Goal: Information Seeking & Learning: Learn about a topic

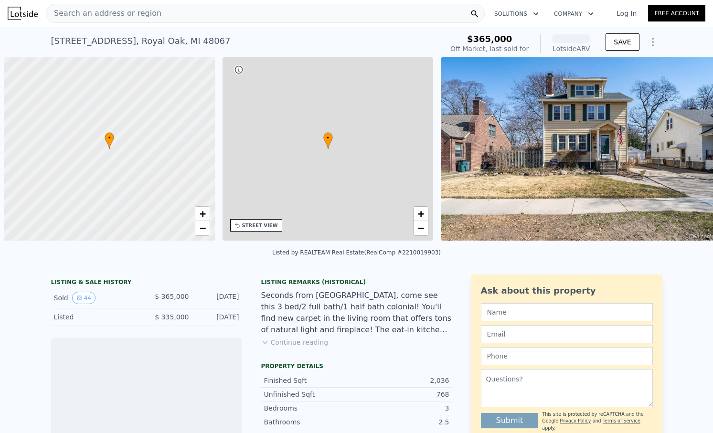
scroll to position [0, 4]
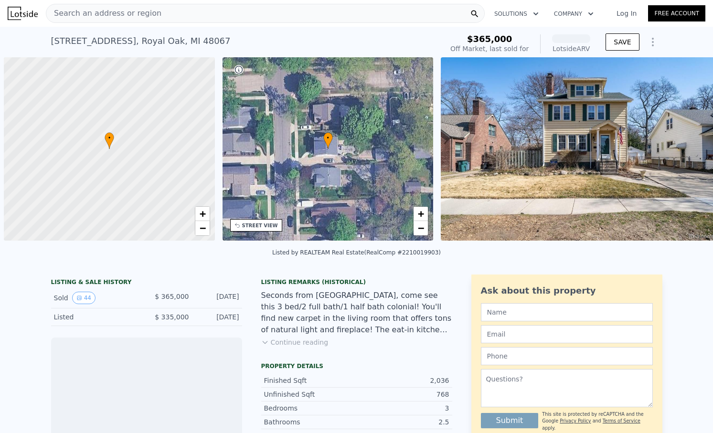
scroll to position [0, 4]
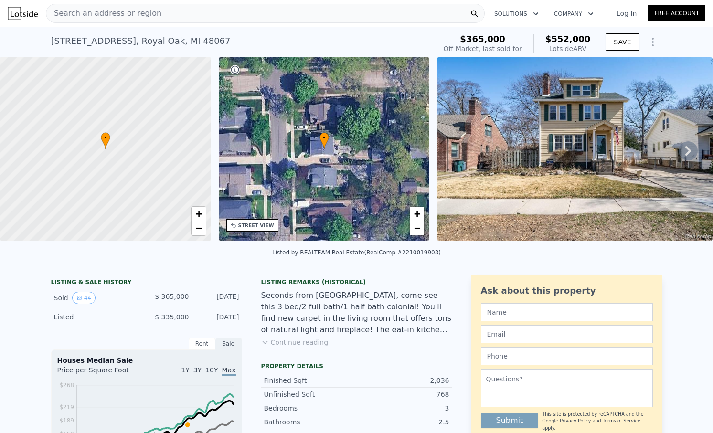
click at [690, 147] on icon at bounding box center [687, 150] width 19 height 19
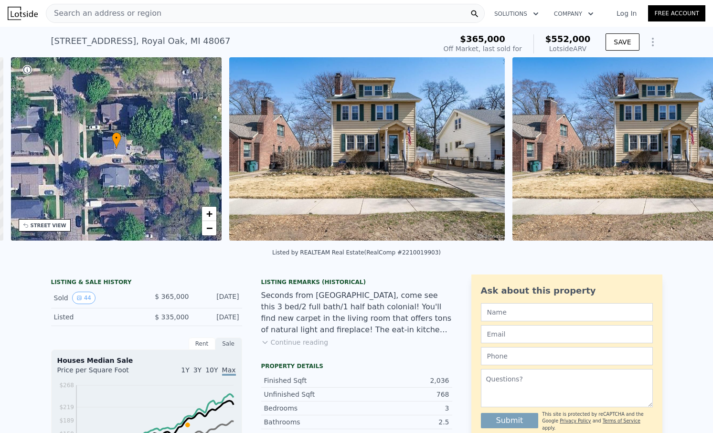
scroll to position [0, 222]
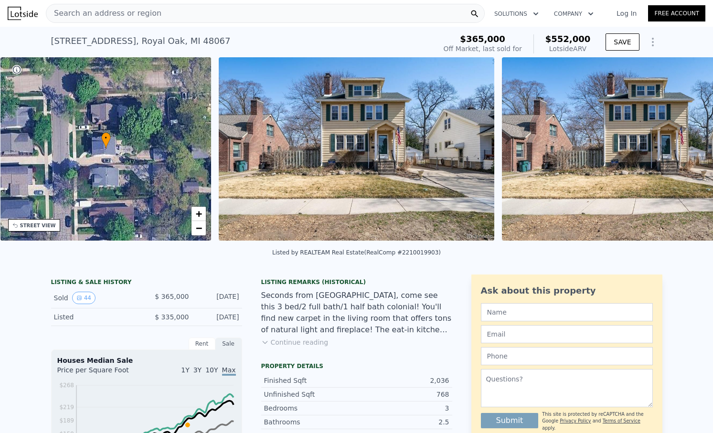
click at [690, 147] on div "• + − • + − STREET VIEW Loading... SATELLITE VIEW" at bounding box center [356, 150] width 713 height 187
click at [690, 147] on icon at bounding box center [687, 150] width 19 height 19
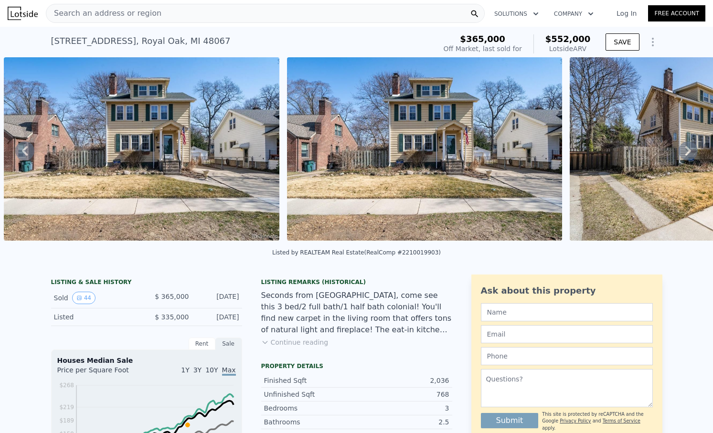
click at [690, 147] on icon at bounding box center [687, 150] width 19 height 19
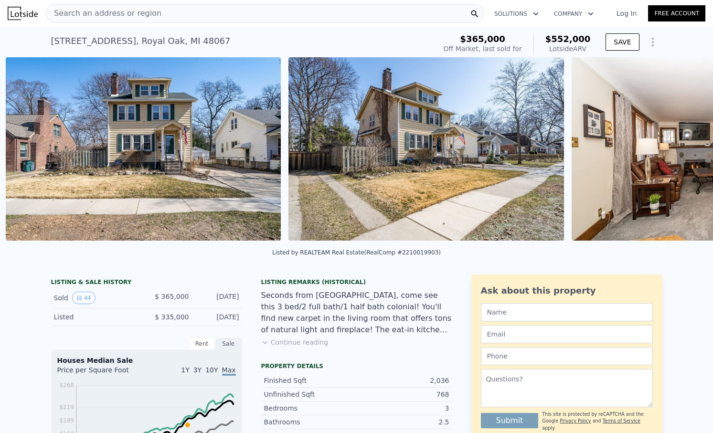
scroll to position [0, 720]
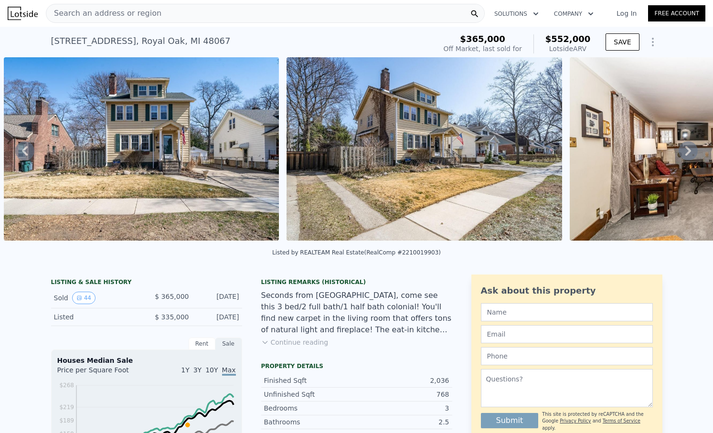
click at [690, 147] on icon at bounding box center [687, 150] width 19 height 19
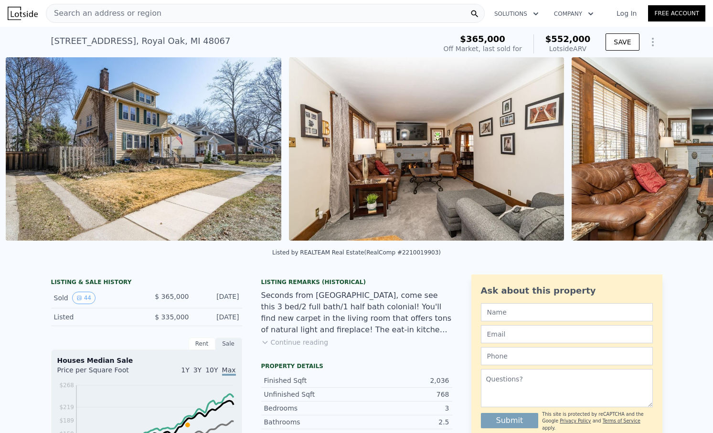
scroll to position [0, 1002]
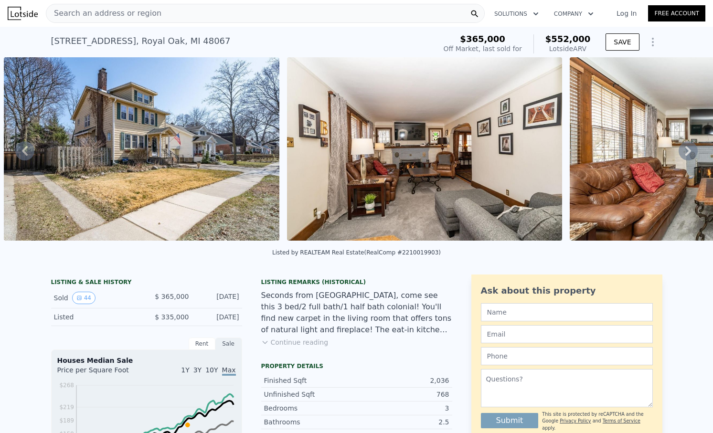
click at [690, 147] on icon at bounding box center [687, 150] width 19 height 19
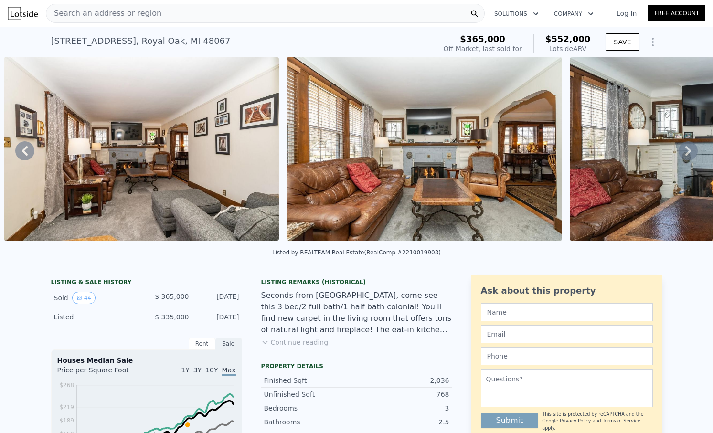
click at [690, 147] on icon at bounding box center [687, 150] width 19 height 19
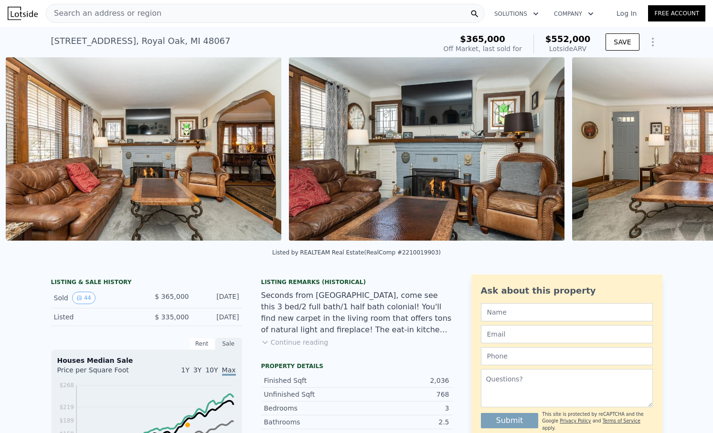
scroll to position [0, 1568]
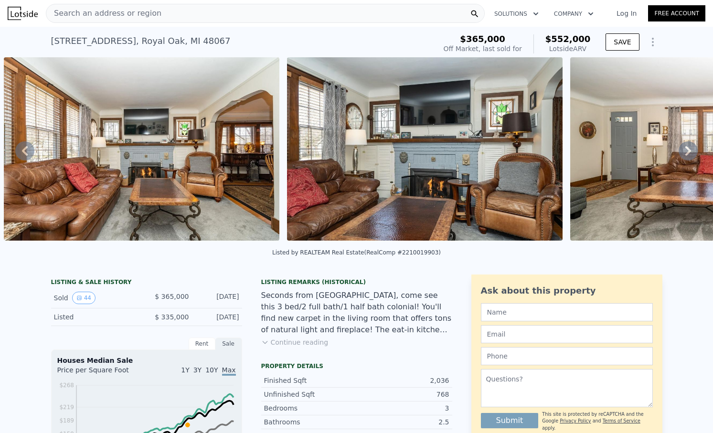
click at [690, 147] on icon at bounding box center [687, 150] width 19 height 19
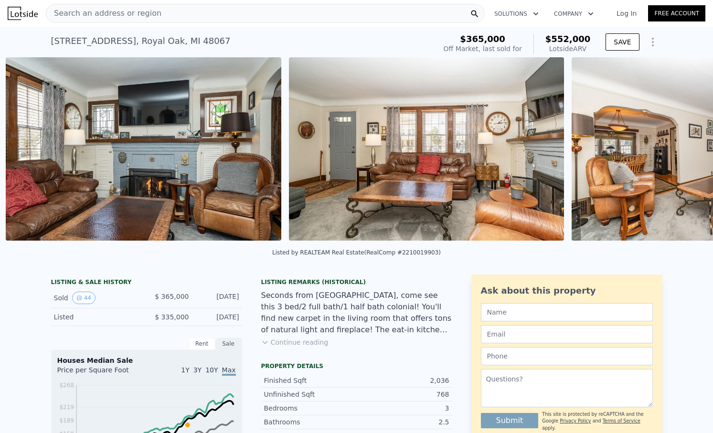
scroll to position [0, 1851]
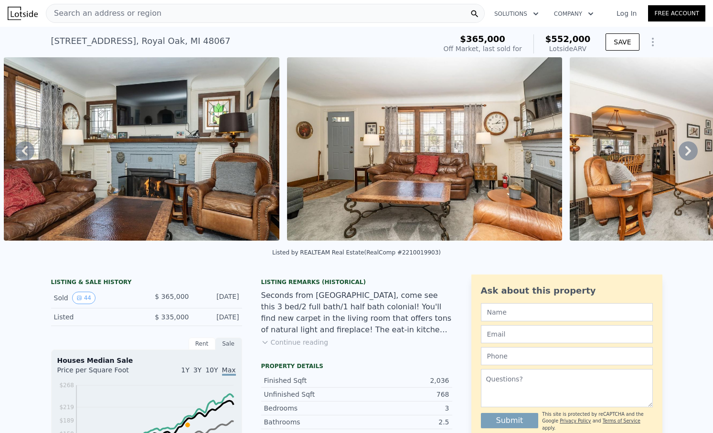
click at [690, 147] on icon at bounding box center [687, 150] width 19 height 19
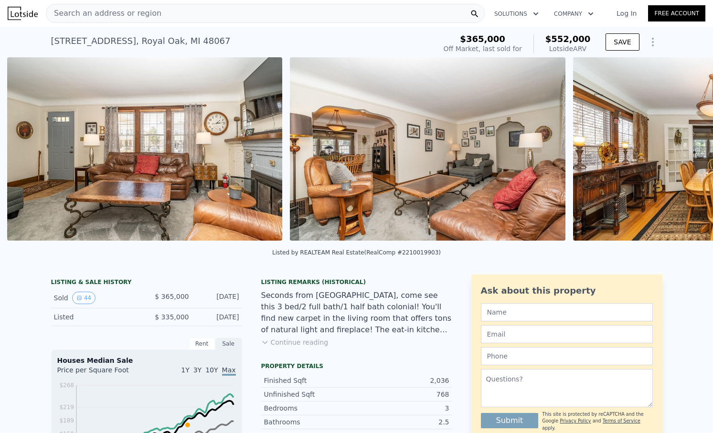
scroll to position [0, 2134]
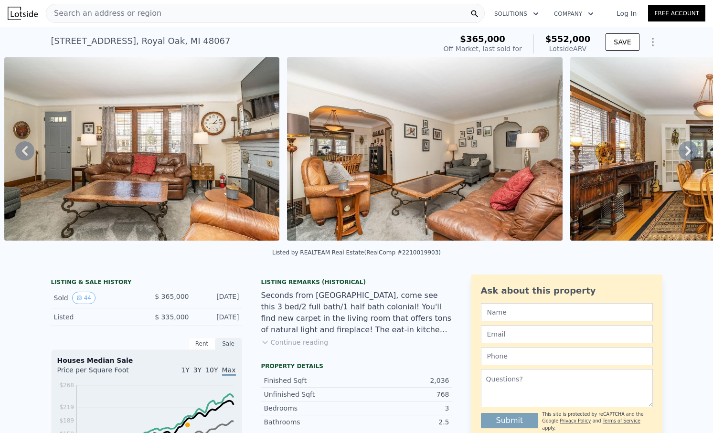
click at [690, 147] on icon at bounding box center [687, 150] width 19 height 19
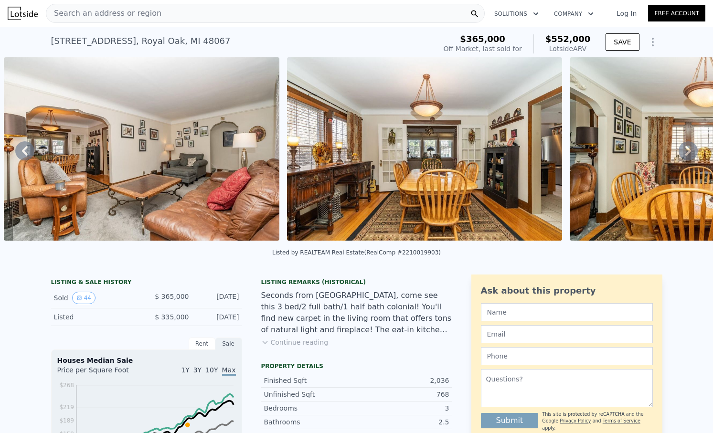
click at [690, 147] on icon at bounding box center [687, 150] width 19 height 19
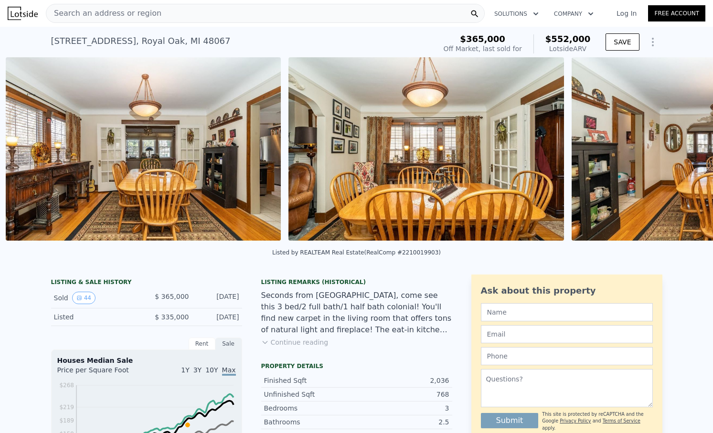
scroll to position [0, 2699]
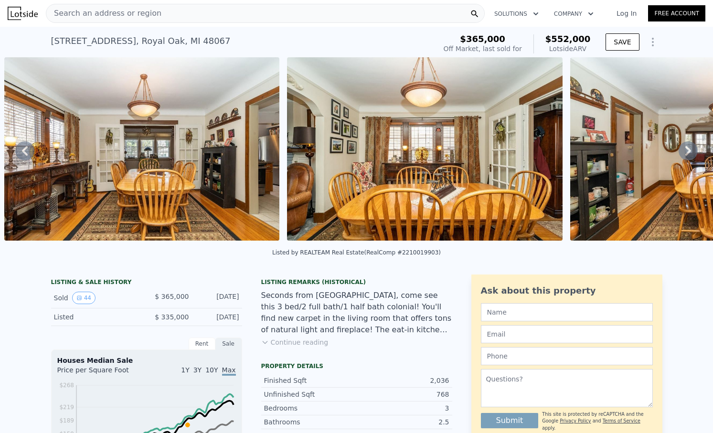
click at [690, 147] on icon at bounding box center [687, 150] width 19 height 19
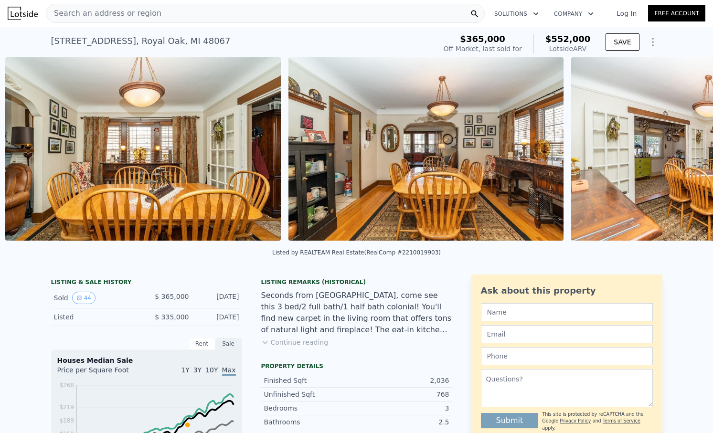
scroll to position [0, 2982]
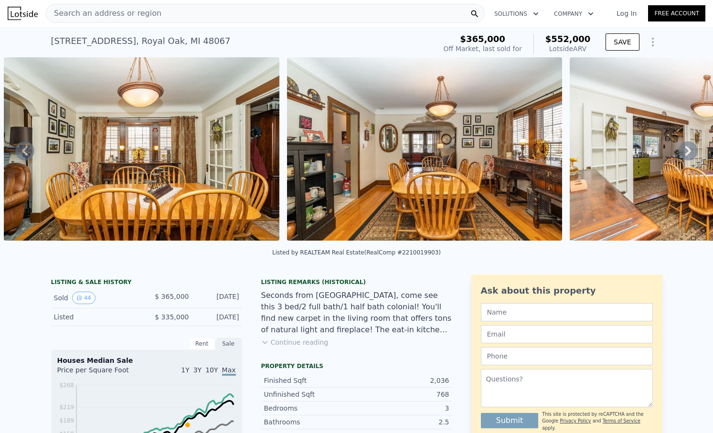
click at [87, 12] on span "Search an address or region" at bounding box center [103, 13] width 115 height 11
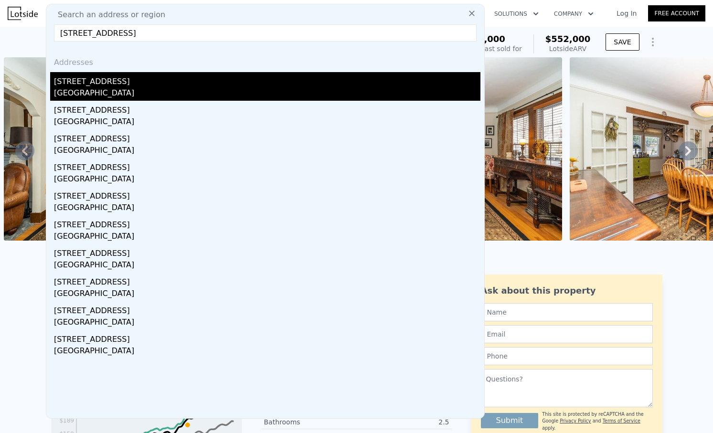
type input "[STREET_ADDRESS]"
click at [91, 95] on div "[GEOGRAPHIC_DATA]" at bounding box center [267, 93] width 426 height 13
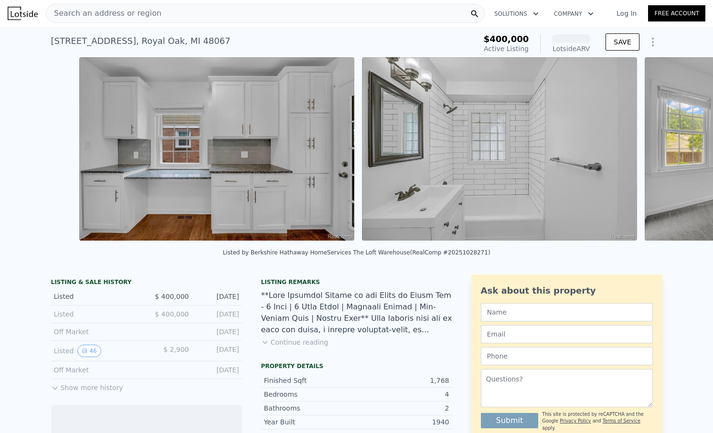
scroll to position [0, 3058]
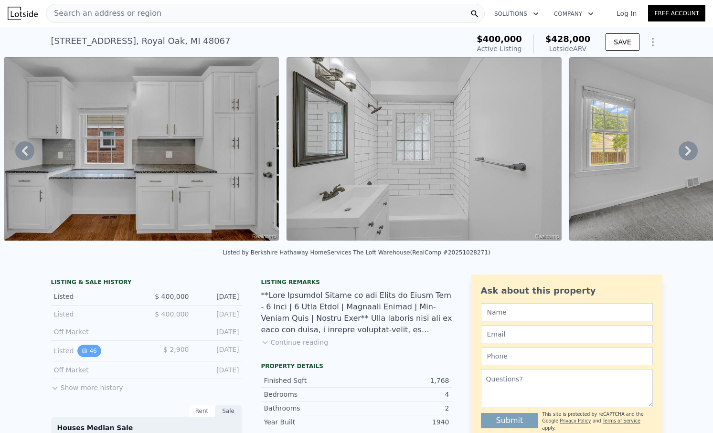
click at [92, 347] on button "46" at bounding box center [88, 351] width 23 height 12
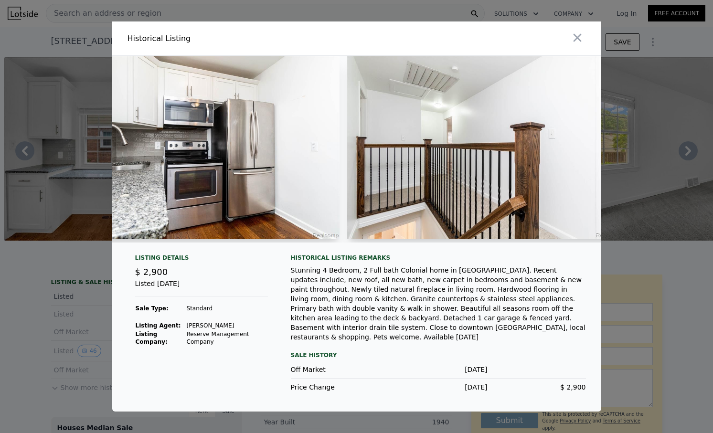
scroll to position [0, 8548]
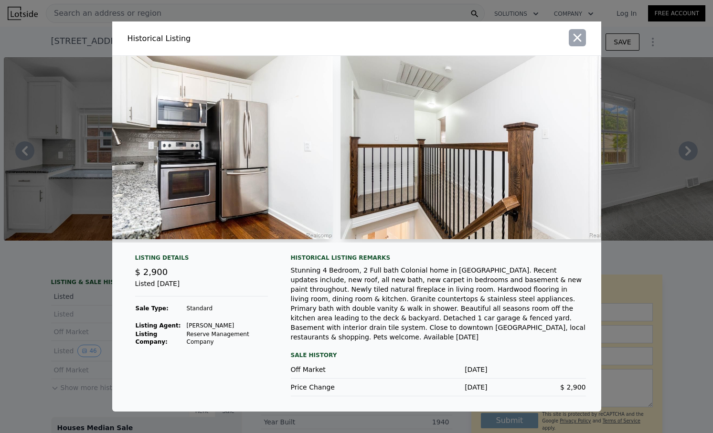
click at [576, 42] on icon "button" at bounding box center [577, 38] width 8 height 8
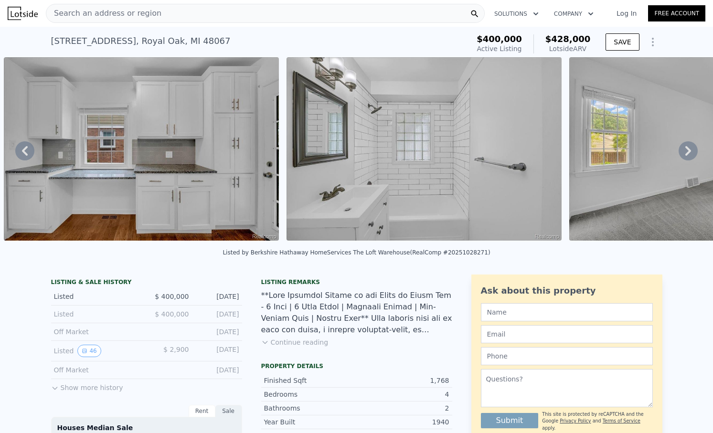
click at [83, 387] on button "Show more history" at bounding box center [87, 385] width 72 height 13
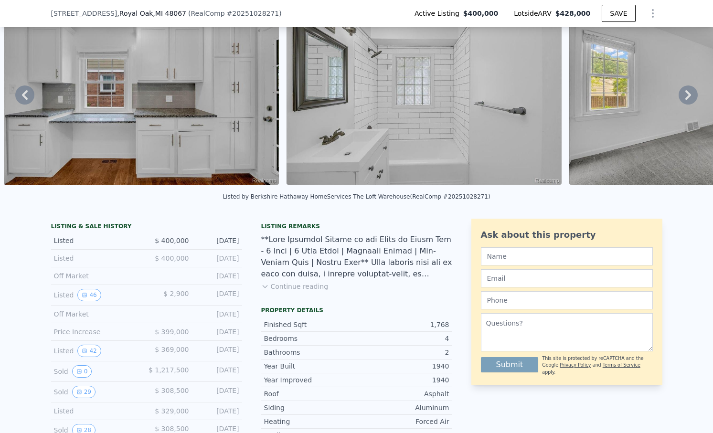
scroll to position [80, 0]
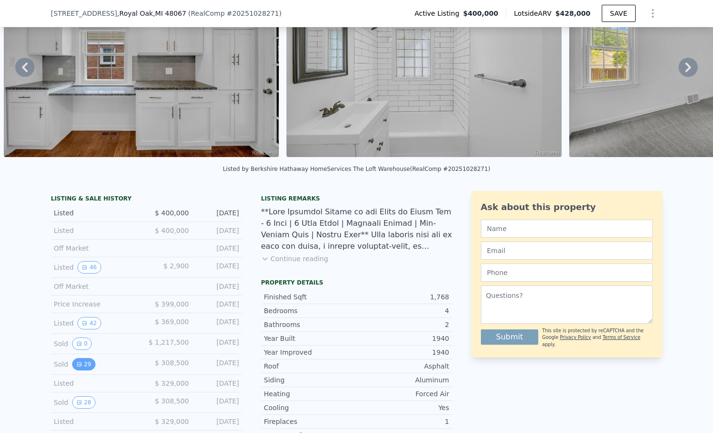
click at [84, 362] on button "29" at bounding box center [83, 364] width 23 height 12
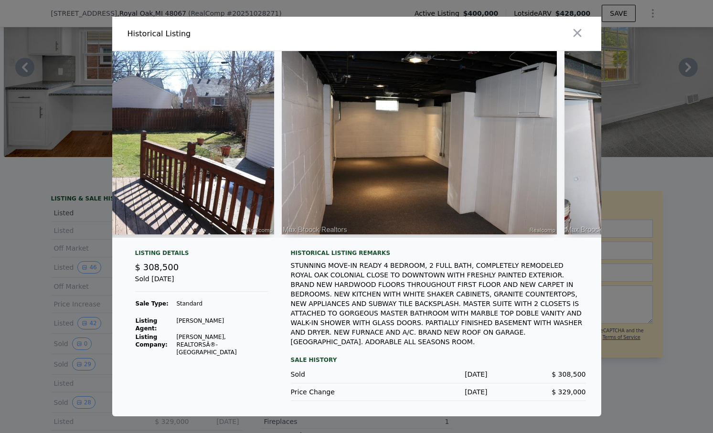
scroll to position [0, 6217]
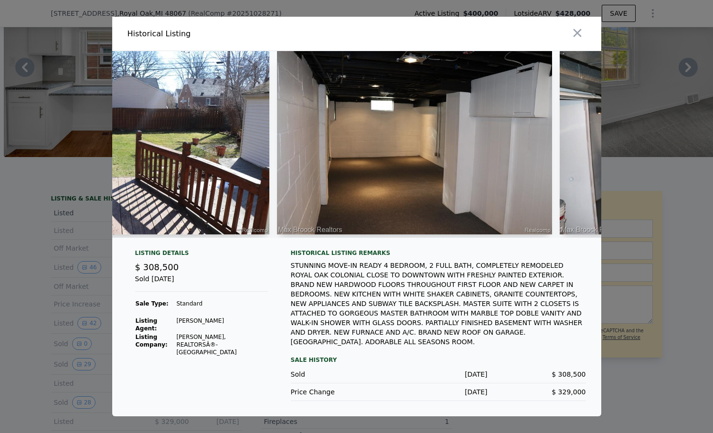
click at [392, 192] on img at bounding box center [414, 142] width 275 height 183
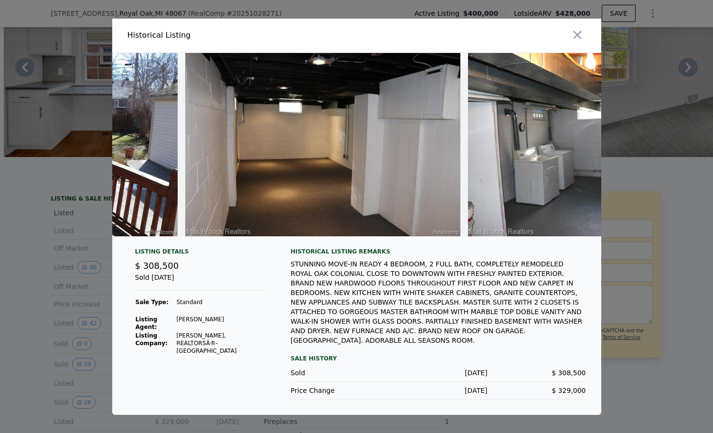
scroll to position [0, 6307]
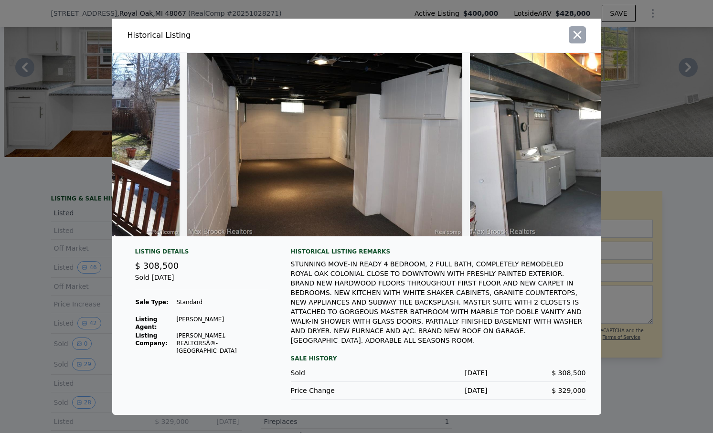
click at [579, 40] on icon "button" at bounding box center [576, 34] width 13 height 13
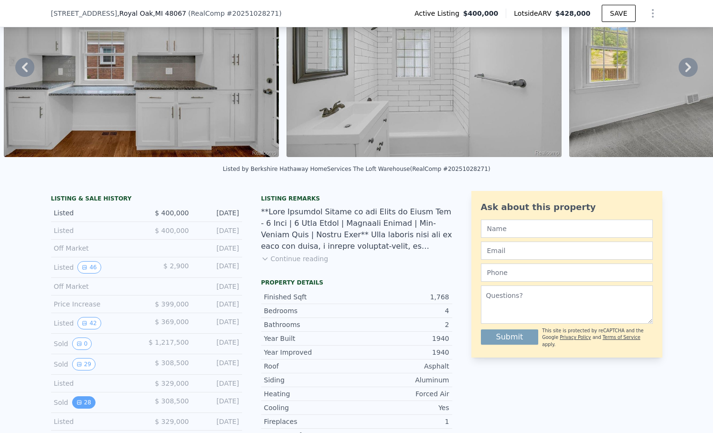
click at [88, 402] on button "28" at bounding box center [83, 402] width 23 height 12
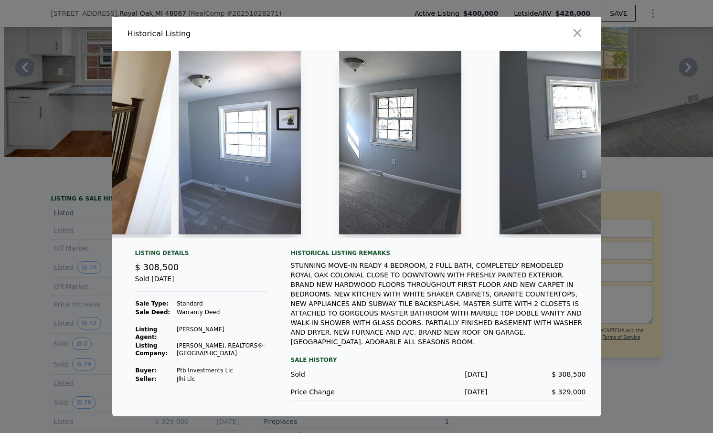
scroll to position [0, 2400]
click at [578, 37] on icon "button" at bounding box center [577, 33] width 8 height 8
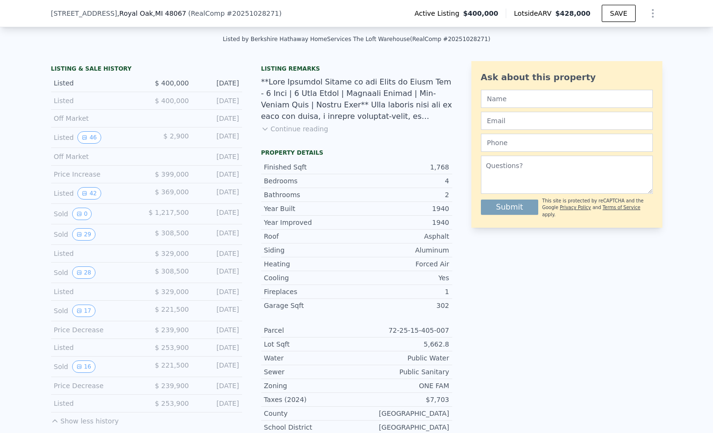
scroll to position [211, 0]
click at [79, 308] on icon "View historical data" at bounding box center [79, 310] width 6 height 6
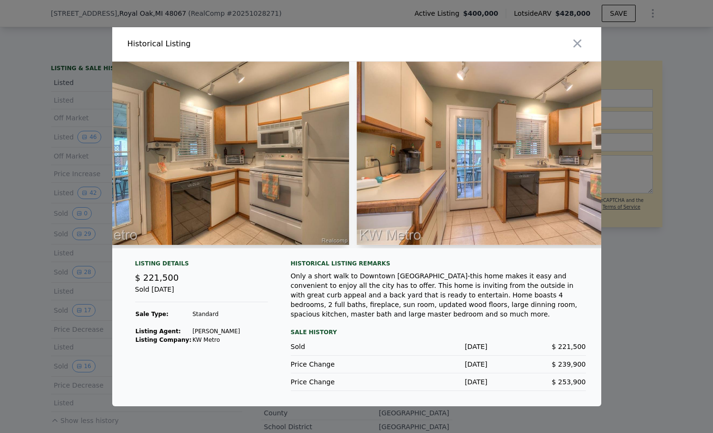
scroll to position [0, 1205]
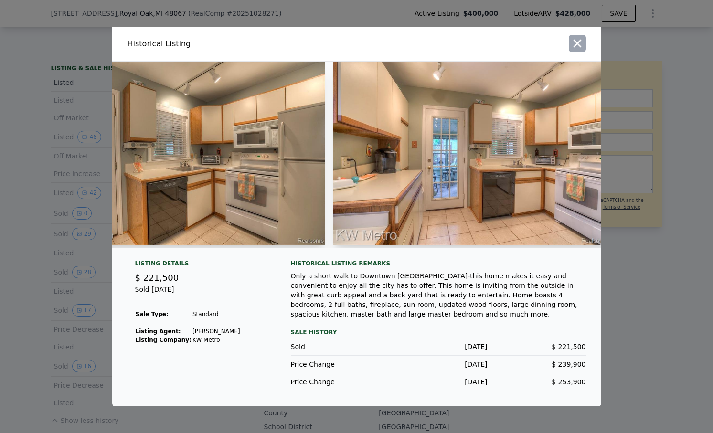
click at [580, 44] on icon "button" at bounding box center [576, 43] width 13 height 13
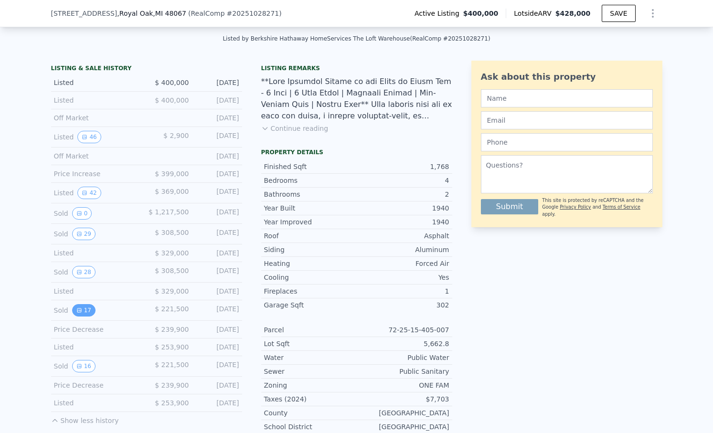
click at [81, 312] on icon "View historical data" at bounding box center [79, 310] width 6 height 6
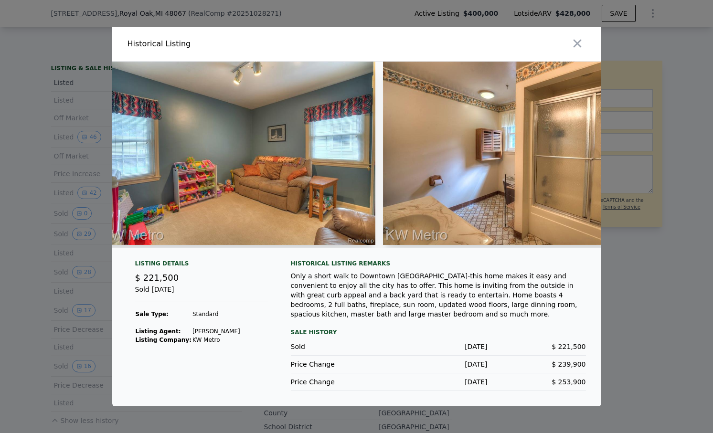
scroll to position [0, 2456]
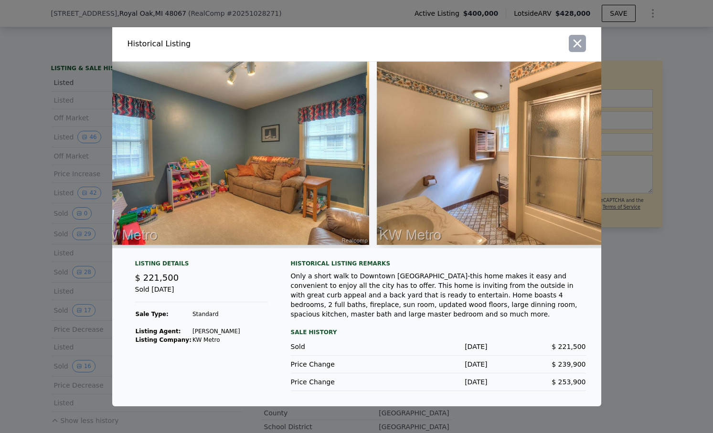
click at [576, 43] on icon "button" at bounding box center [577, 43] width 8 height 8
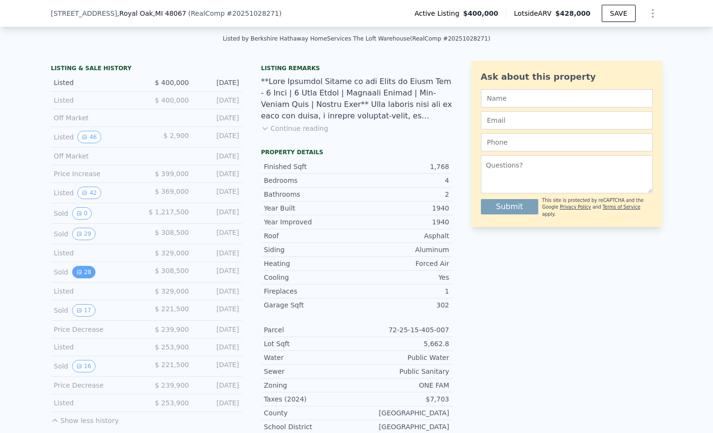
click at [74, 271] on button "28" at bounding box center [83, 272] width 23 height 12
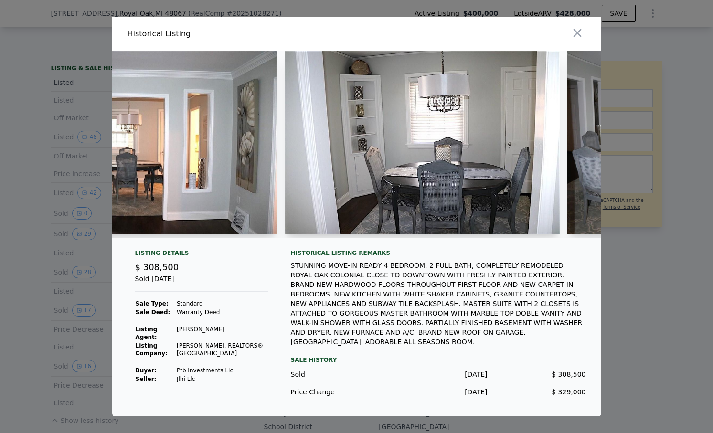
scroll to position [0, 1235]
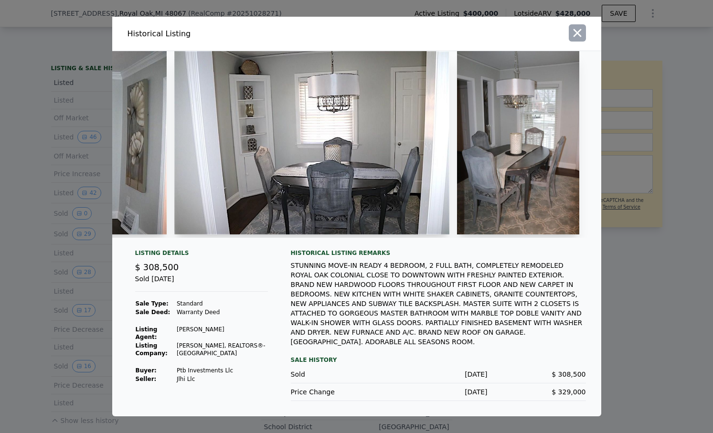
click at [573, 39] on icon "button" at bounding box center [576, 32] width 13 height 13
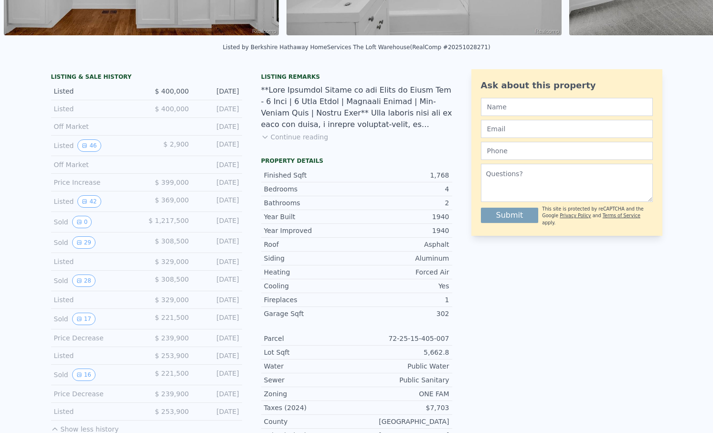
scroll to position [0, 0]
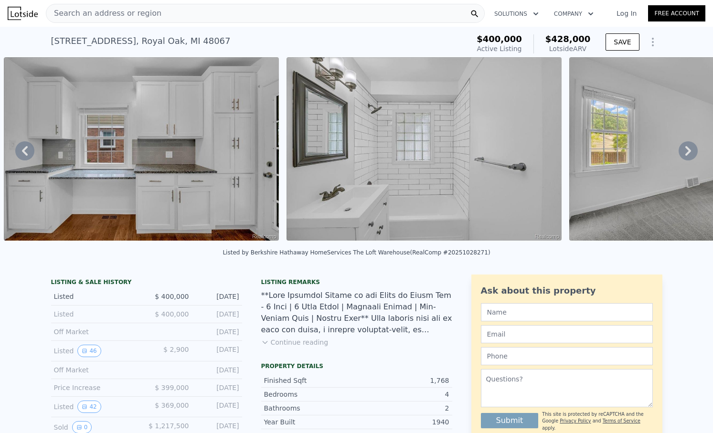
click at [691, 149] on icon at bounding box center [687, 150] width 19 height 19
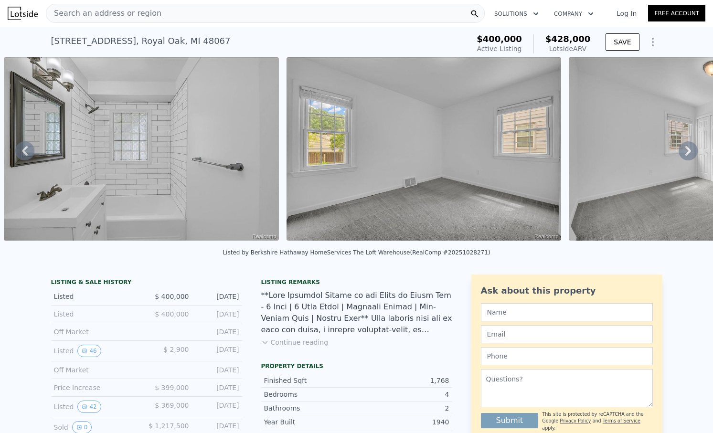
click at [691, 149] on icon at bounding box center [687, 150] width 19 height 19
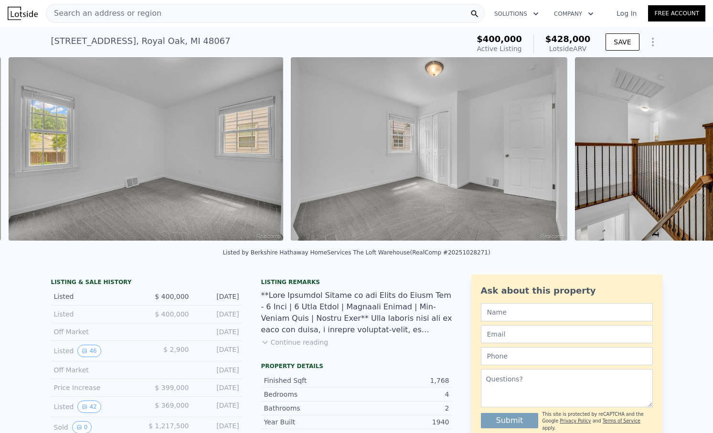
scroll to position [0, 3623]
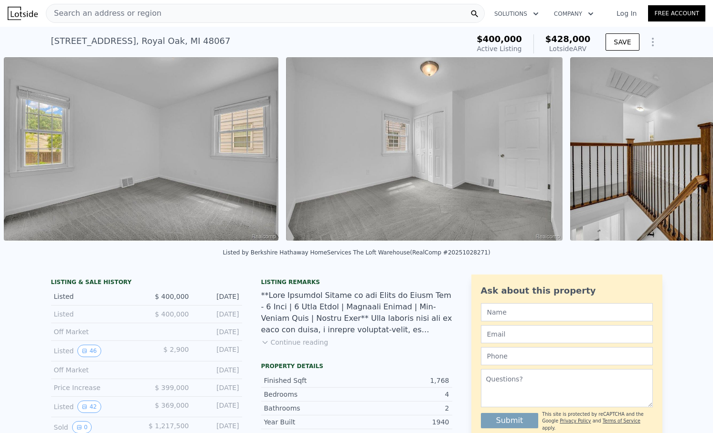
click at [691, 149] on img at bounding box center [707, 148] width 275 height 183
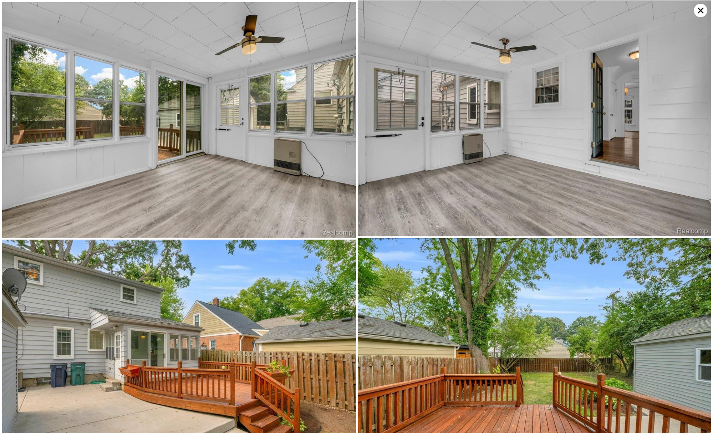
scroll to position [3089, 0]
